Goal: Transaction & Acquisition: Purchase product/service

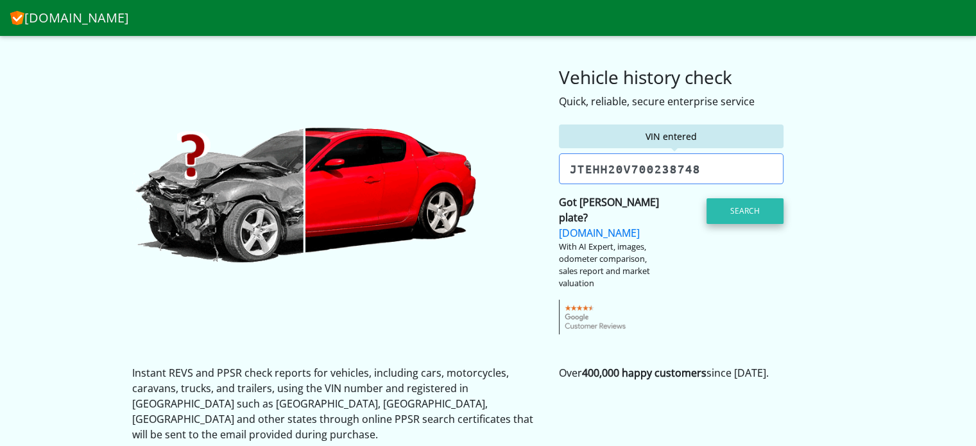
type input "jtehh20v700238748"
click at [751, 210] on button "Search" at bounding box center [744, 211] width 77 height 26
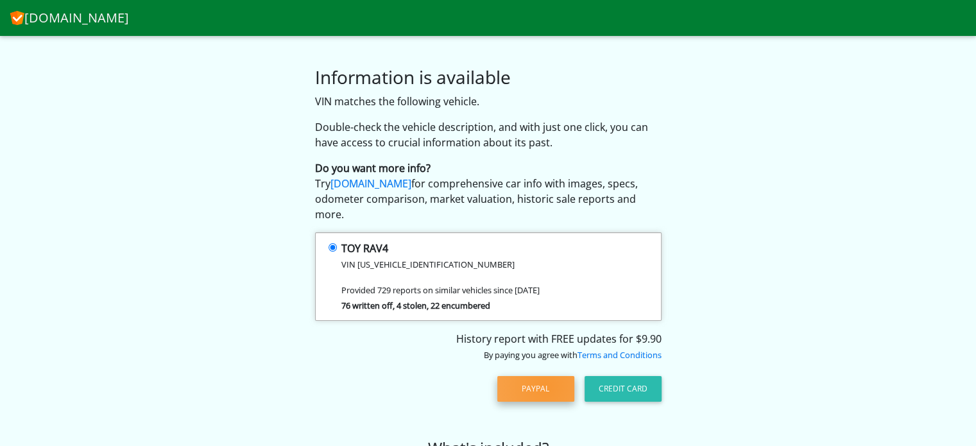
click at [546, 376] on button "PayPal" at bounding box center [535, 389] width 77 height 26
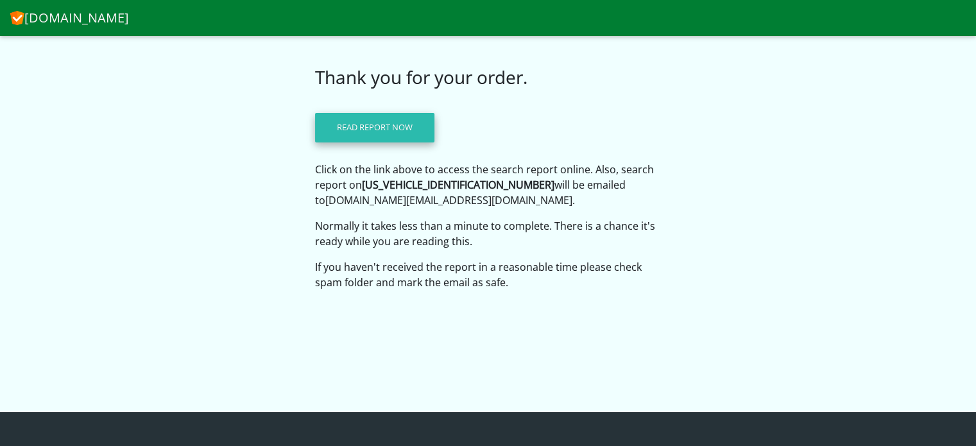
click at [396, 127] on link "Read report now" at bounding box center [374, 128] width 119 height 30
